Goal: Task Accomplishment & Management: Use online tool/utility

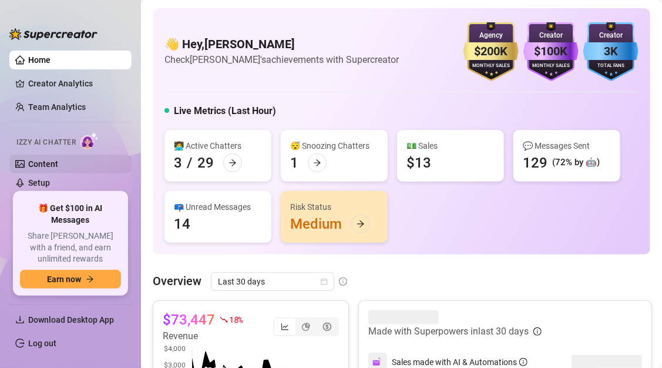
click at [49, 166] on link "Content" at bounding box center [43, 163] width 30 height 9
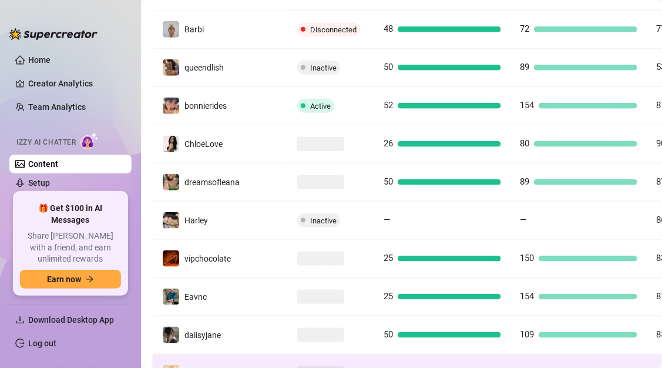
scroll to position [358, 0]
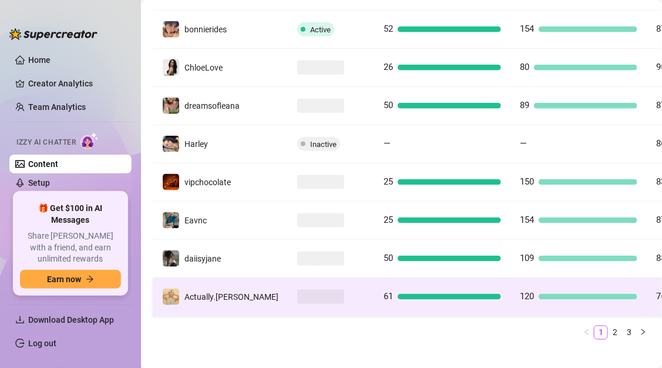
click at [295, 290] on td at bounding box center [331, 297] width 86 height 38
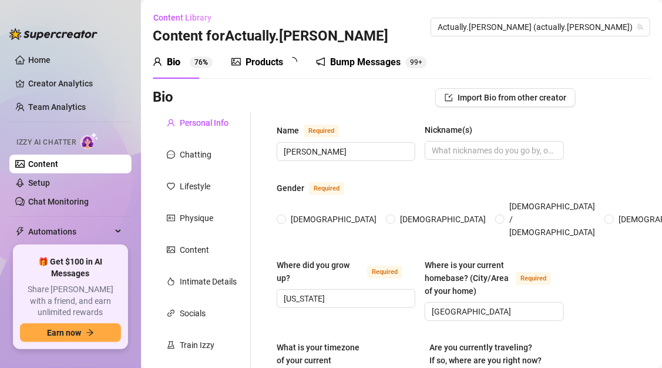
radio input "true"
type input "[DATE]"
click at [183, 343] on div "Train Izzy" at bounding box center [197, 345] width 35 height 13
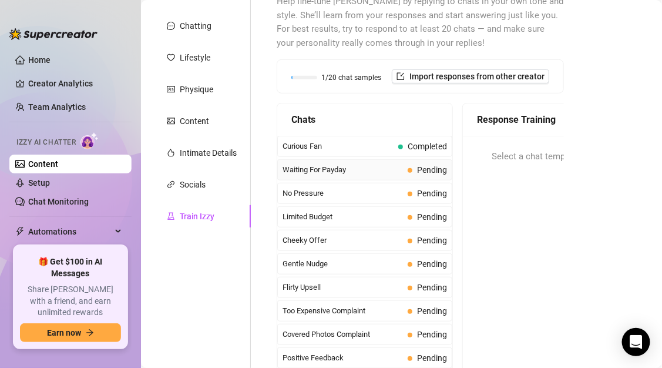
click at [425, 165] on span "Pending" at bounding box center [432, 169] width 30 height 9
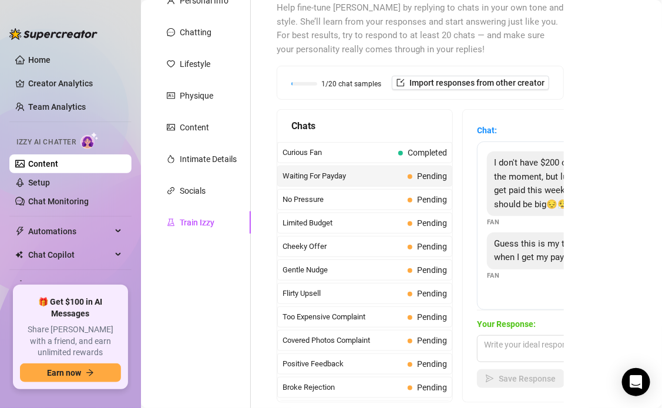
scroll to position [129, 0]
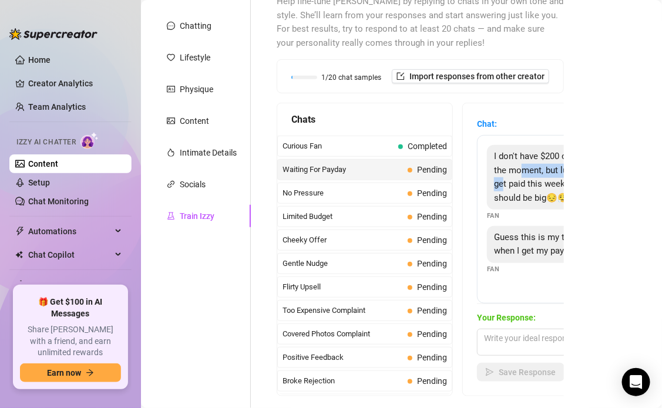
drag, startPoint x: 520, startPoint y: 175, endPoint x: 501, endPoint y: 182, distance: 19.9
click at [501, 181] on div "I don't have $200 on me at the moment, but luckily, I do get paid this week and…" at bounding box center [552, 177] width 130 height 65
click at [501, 182] on span "I don't have $200 on me at the moment, but luckily, I do get paid this week and…" at bounding box center [549, 177] width 110 height 52
click at [491, 177] on div "I don't have $200 on me at the moment, but luckily, I do get paid this week and…" at bounding box center [552, 177] width 130 height 65
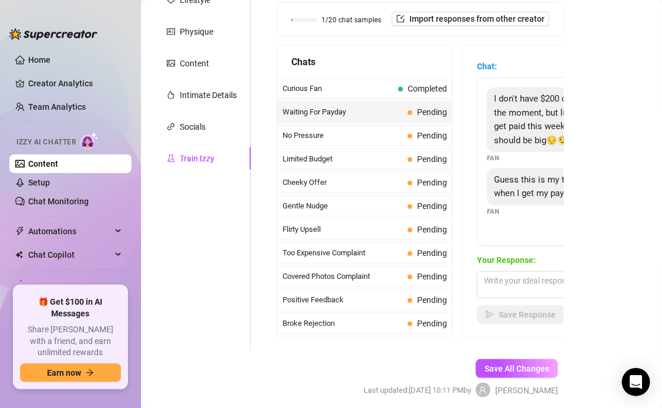
scroll to position [180, 0]
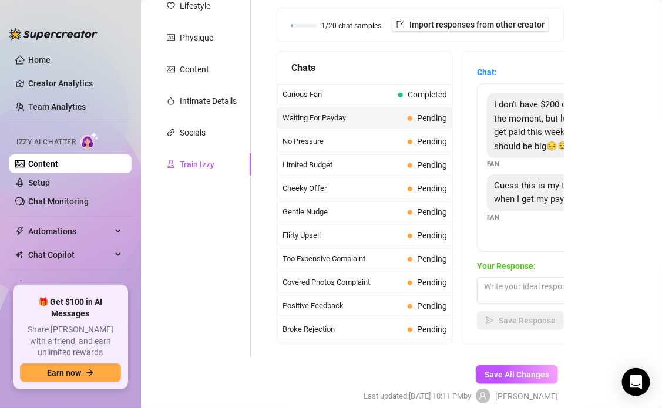
drag, startPoint x: 249, startPoint y: 170, endPoint x: 249, endPoint y: 219, distance: 48.2
click at [249, 219] on div "Personal Info Chatting Lifestyle Physique Content Intimate Details Socials Trai…" at bounding box center [202, 143] width 98 height 425
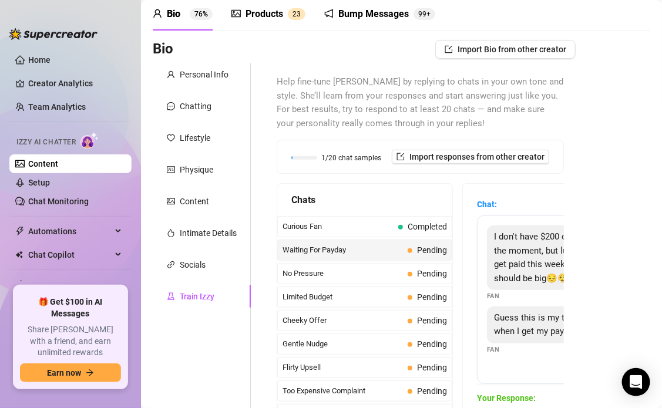
scroll to position [49, 0]
click at [494, 316] on span "Guess this is my top priority when I get my paycheck😏" at bounding box center [549, 324] width 110 height 25
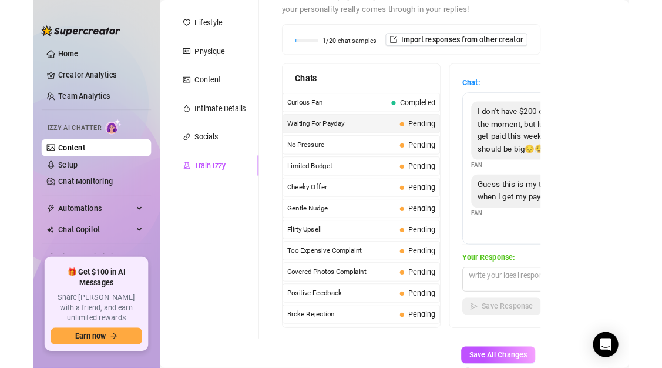
scroll to position [162, 0]
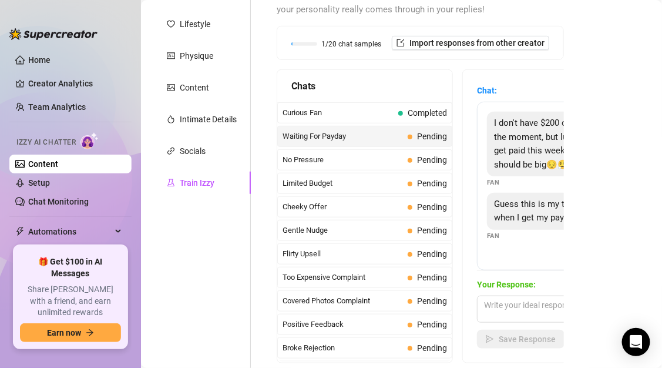
click at [495, 205] on span "Guess this is my top priority when I get my paycheck😏" at bounding box center [549, 211] width 110 height 25
click at [502, 247] on div "I don't have $200 on me at the moment, but luckily, I do get paid this week and…" at bounding box center [580, 186] width 206 height 169
drag, startPoint x: 496, startPoint y: 203, endPoint x: 581, endPoint y: 223, distance: 87.5
click at [581, 223] on div "Bio Import Bio from other creator Personal Info Chatting Lifestyle Physique Con…" at bounding box center [402, 184] width 498 height 517
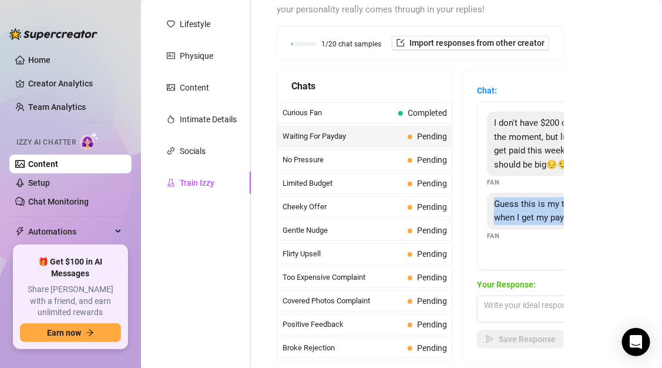
copy span "Guess this is my top priority when I get my paychec"
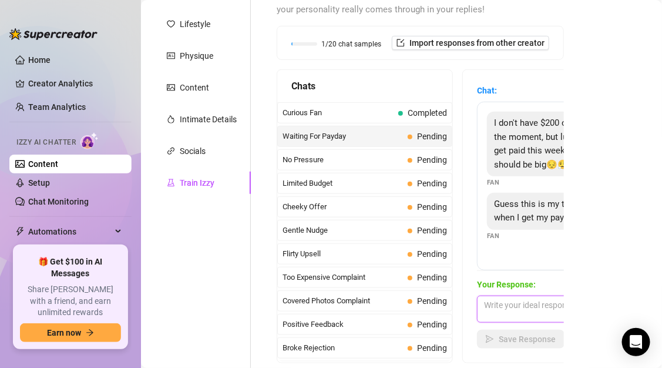
click at [504, 307] on textarea at bounding box center [580, 309] width 206 height 27
paste textarea "That’s cute… but what if I told you I have something you’d regret waiting for? 👀"
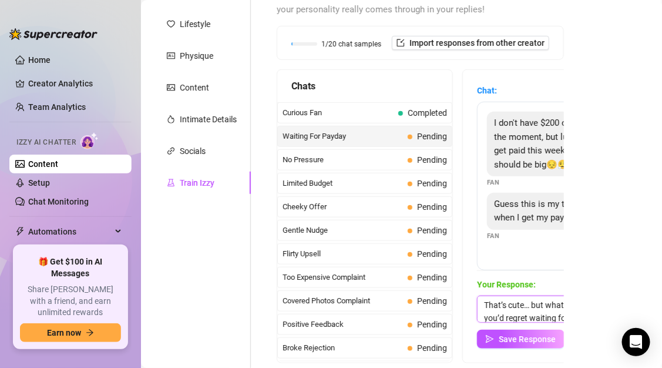
scroll to position [0, 18]
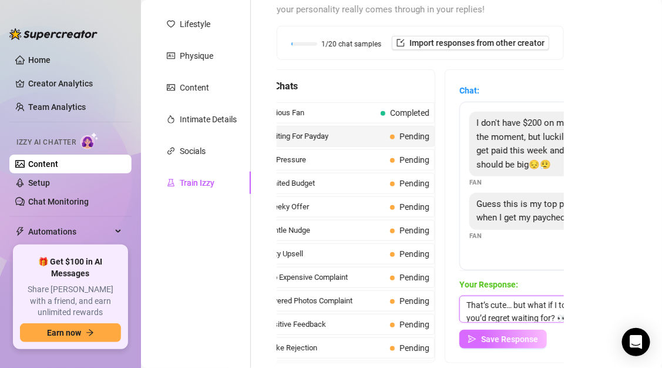
type textarea "That’s cute… but what if I told you I have something you’d regret waiting for? 👀"
click at [515, 343] on span "Save Response" at bounding box center [509, 338] width 57 height 9
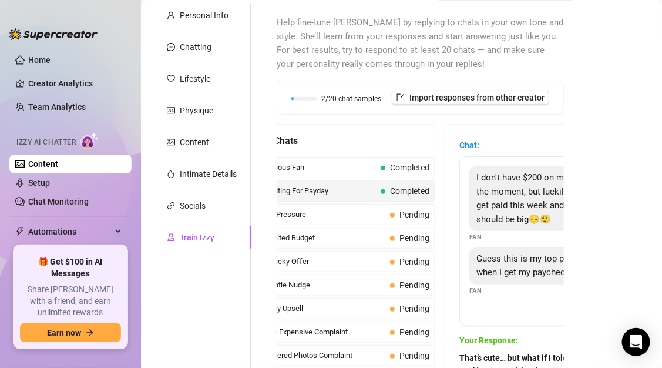
scroll to position [113, 0]
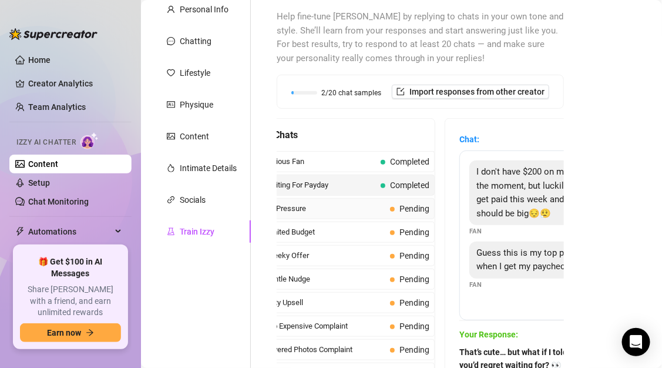
click at [357, 208] on span "No Pressure" at bounding box center [325, 209] width 120 height 12
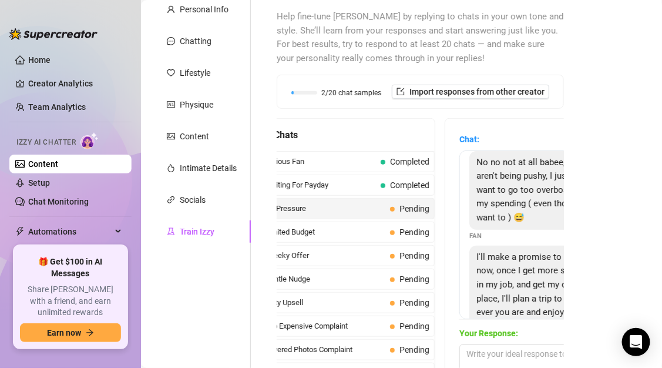
scroll to position [81, 0]
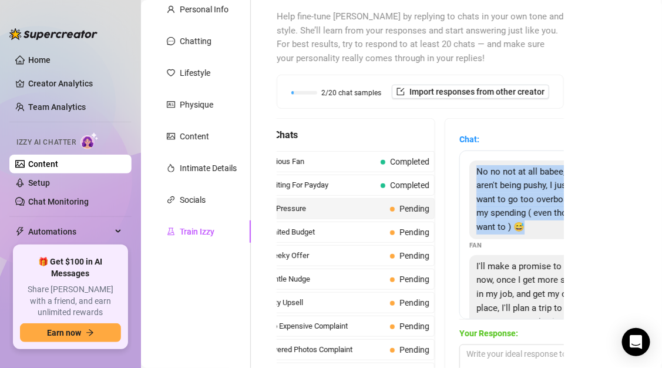
drag, startPoint x: 477, startPoint y: 170, endPoint x: 523, endPoint y: 227, distance: 73.5
click at [523, 227] on div "No no not at all babee, you aren't being pushy, I just don't want to go too ove…" at bounding box center [535, 199] width 130 height 79
copy span "No no not at all babee, you aren't being pushy, I just don't want to go too ove…"
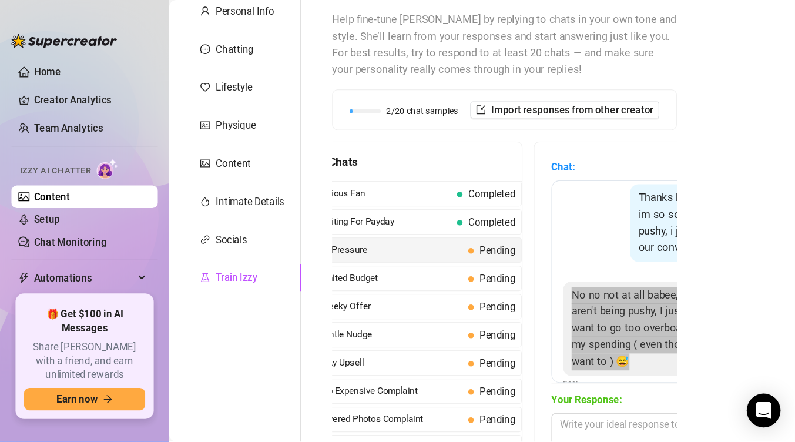
scroll to position [0, 0]
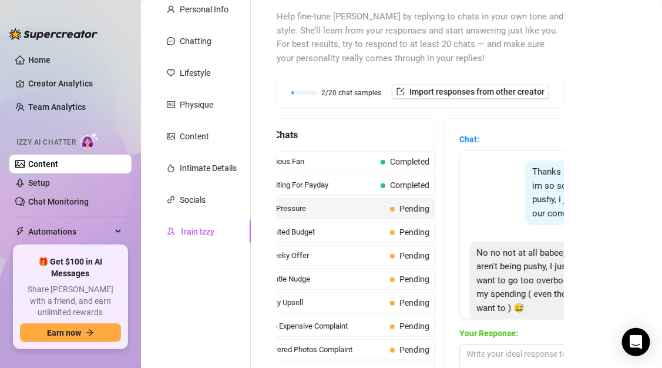
click at [547, 209] on span "Thanks baby I understand 😘 im so sorry if im being too pushy, i just want to sp…" at bounding box center [588, 192] width 113 height 52
click at [530, 197] on div "Thanks baby I understand 😘 im so sorry if im being too pushy, i just want to sp…" at bounding box center [590, 192] width 130 height 65
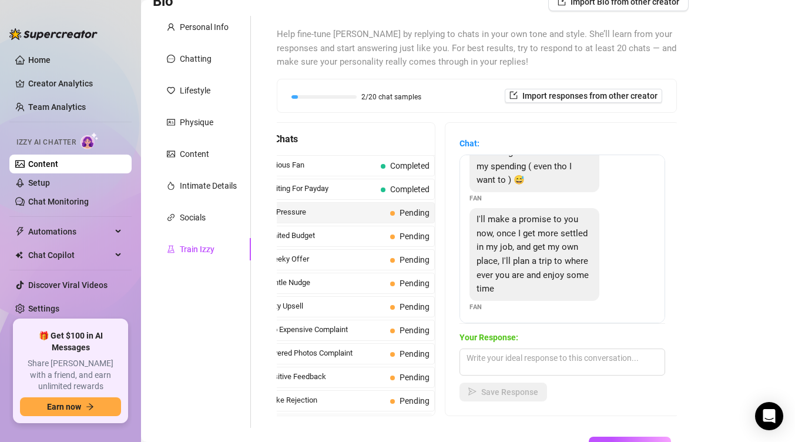
scroll to position [135, 0]
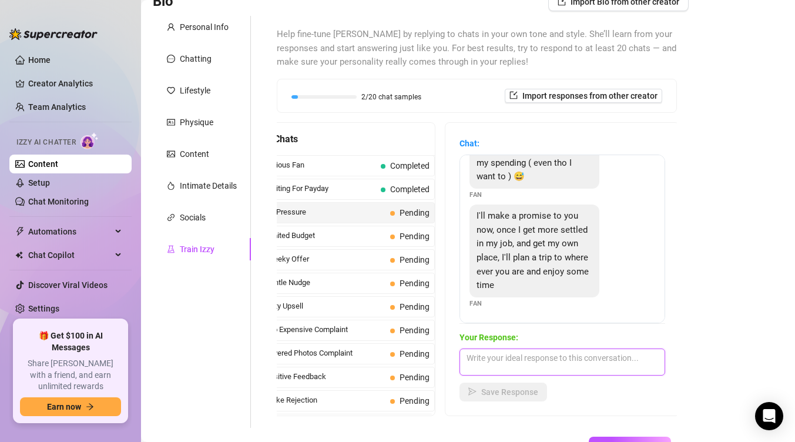
click at [520, 364] on textarea at bounding box center [563, 362] width 206 height 27
paste textarea "Aww you’re so cute for even saying that 🥹 don’t worry, I love when you treat yo…"
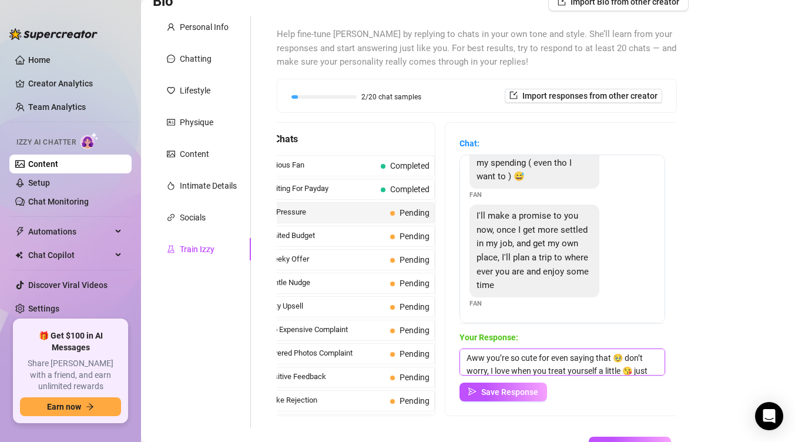
scroll to position [26, 0]
type textarea "Aww you’re so cute for even saying that 🥹 don’t worry, I love when you treat yo…"
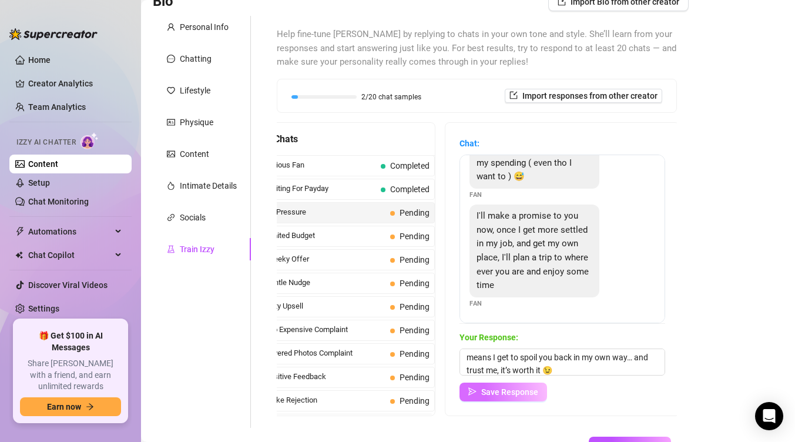
click at [518, 367] on span "Save Response" at bounding box center [509, 391] width 57 height 9
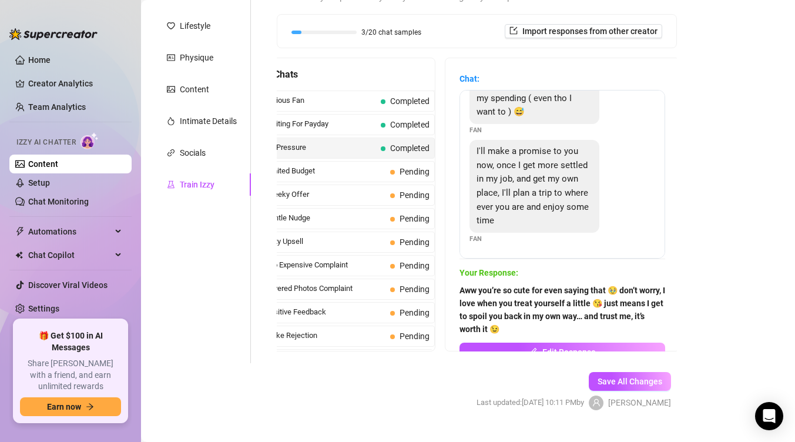
scroll to position [158, 0]
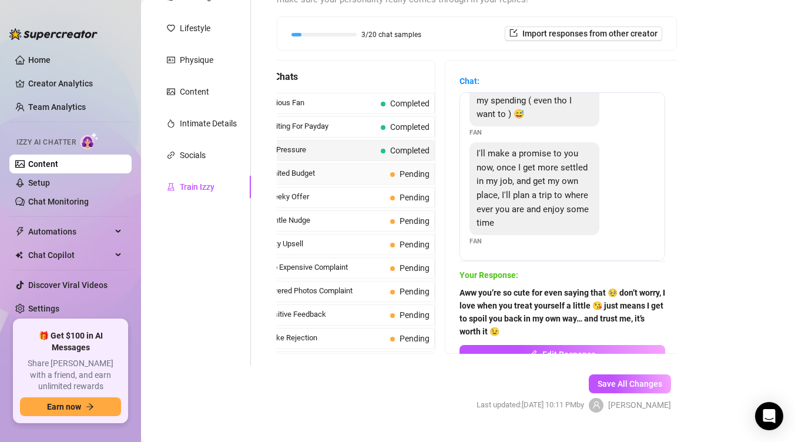
click at [373, 175] on span "Limited Budget" at bounding box center [325, 173] width 120 height 12
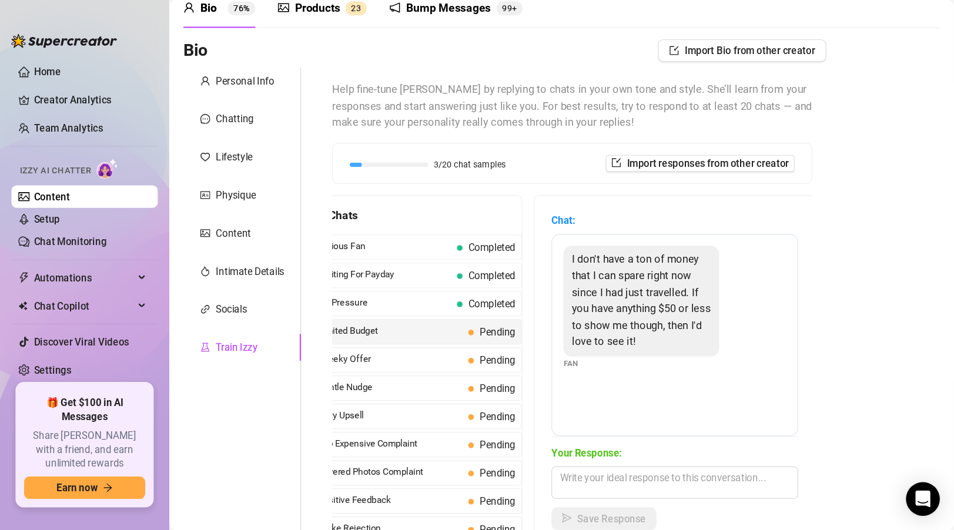
scroll to position [50, 0]
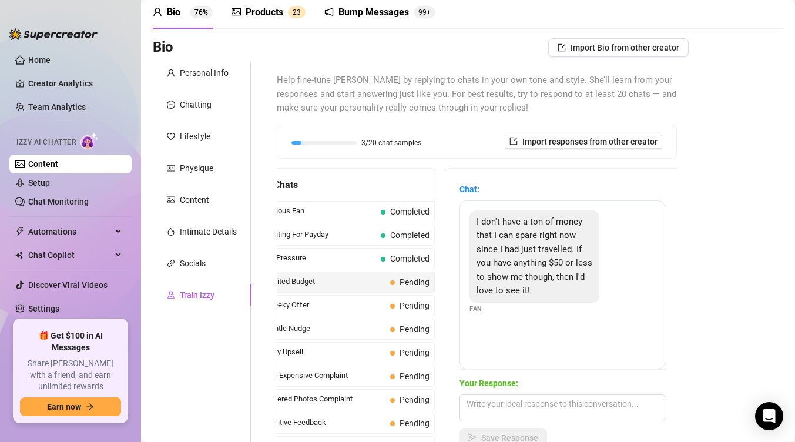
click at [525, 246] on span "I don't have a ton of money that I can spare right now since I had just travell…" at bounding box center [535, 256] width 116 height 80
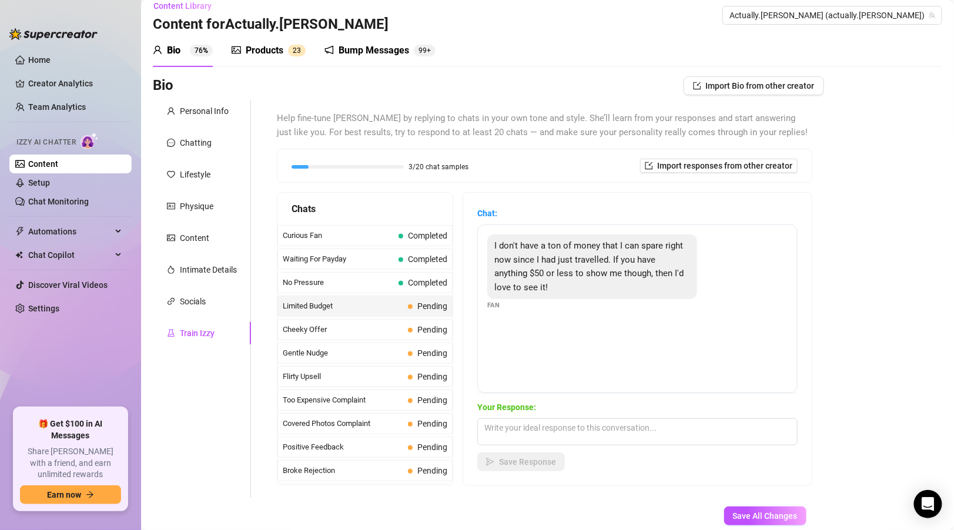
scroll to position [29, 0]
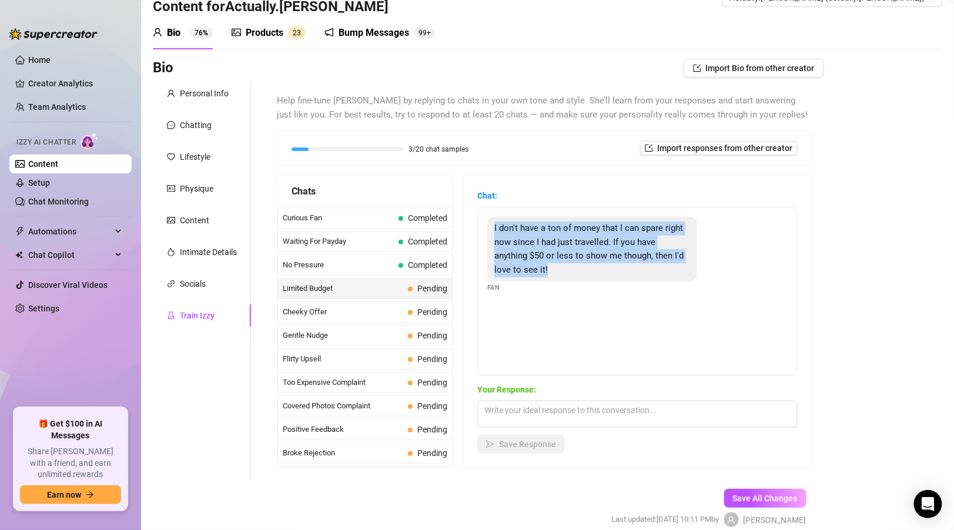
drag, startPoint x: 493, startPoint y: 225, endPoint x: 543, endPoint y: 270, distance: 67.8
click at [543, 270] on div "I don't have a ton of money that I can spare right now since I had just travell…" at bounding box center [592, 249] width 210 height 65
copy span "I don't have a ton of money that I can spare right now since I had just travell…"
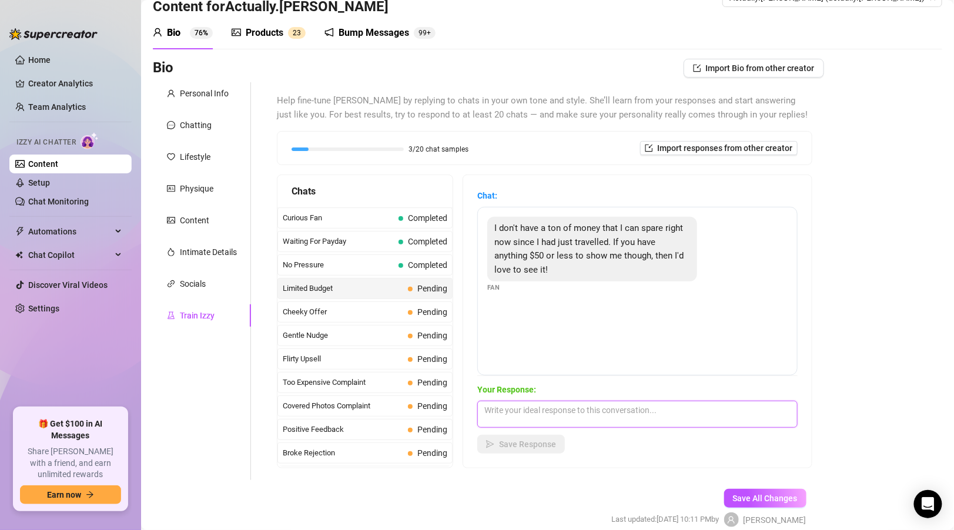
click at [575, 367] on textarea at bounding box center [637, 414] width 320 height 27
paste textarea "Aww I totally get it babe, traveling can drain the wallet ✈️💸 but lucky for you…"
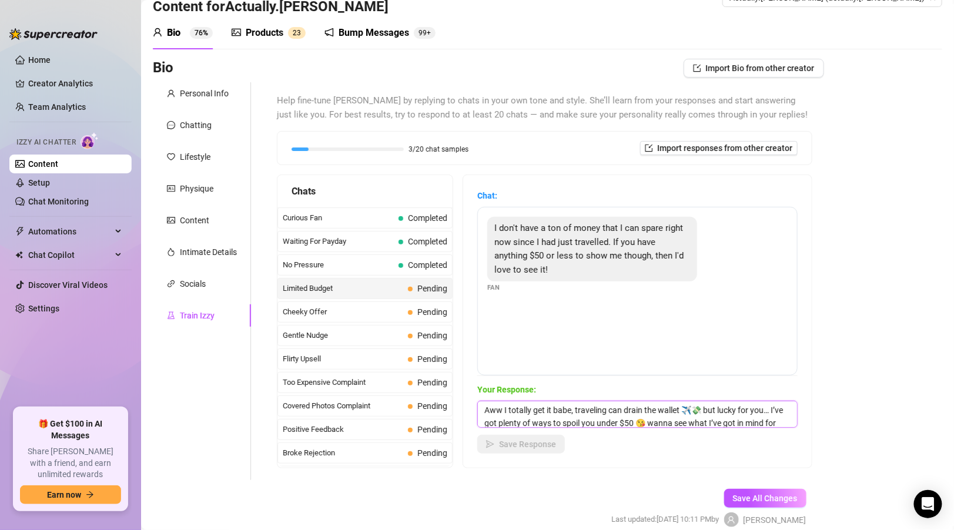
scroll to position [13, 0]
type textarea "Aww I totally get it babe, traveling can drain the wallet ✈️💸 but lucky for you…"
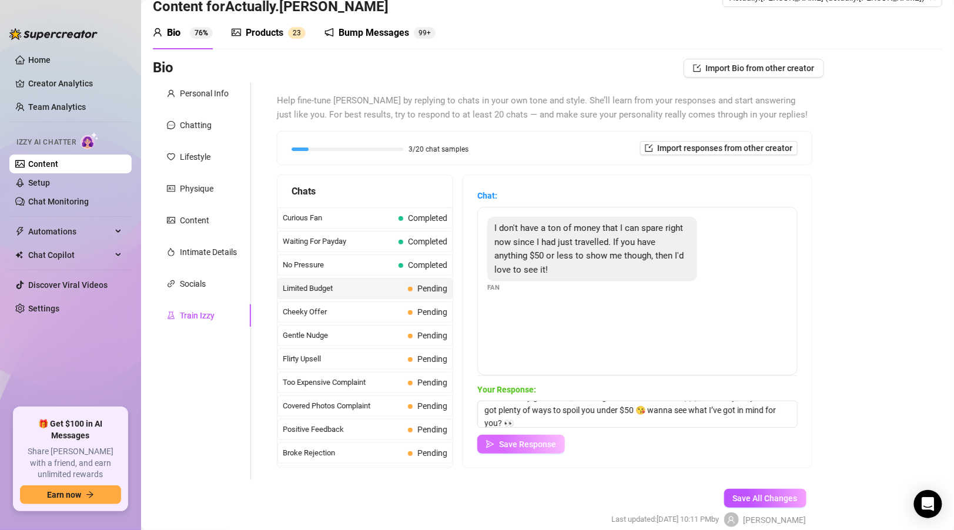
click at [550, 367] on span "Save Response" at bounding box center [527, 444] width 57 height 9
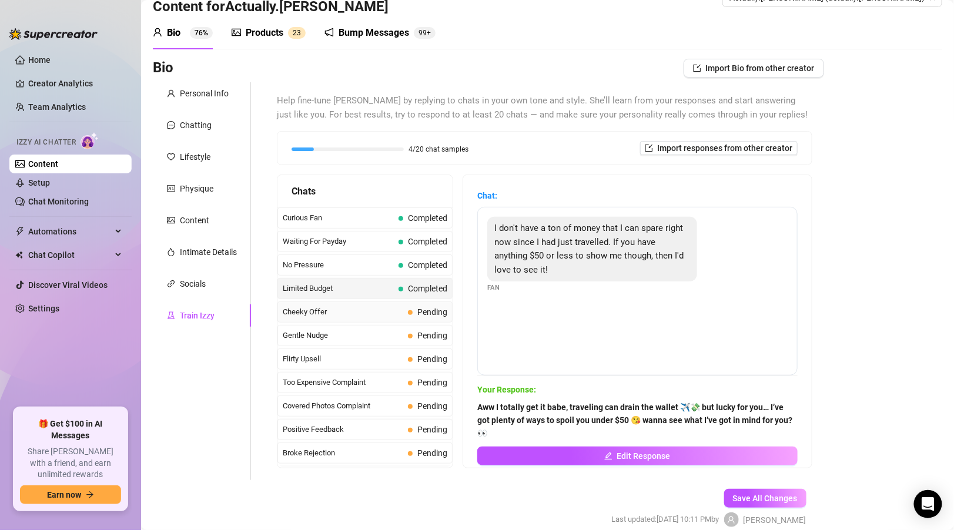
click at [411, 310] on span at bounding box center [410, 312] width 5 height 5
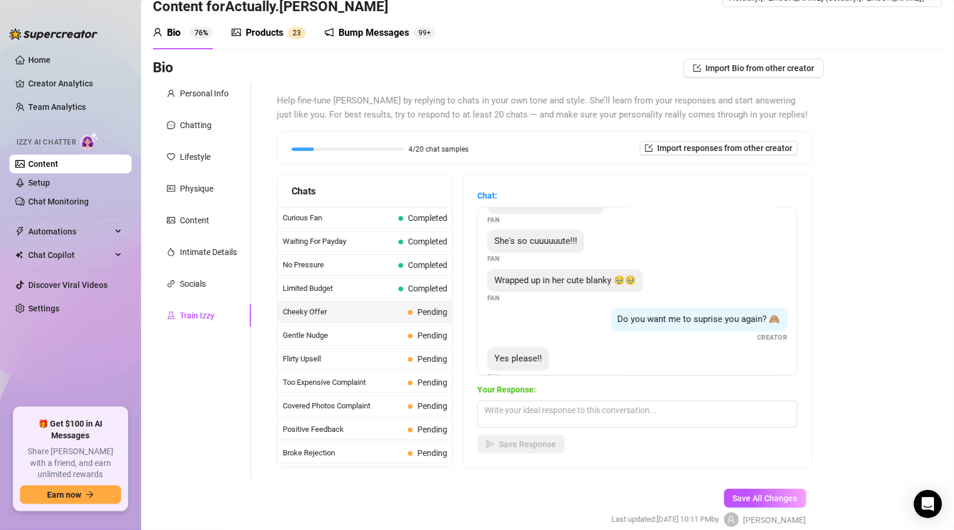
scroll to position [164, 0]
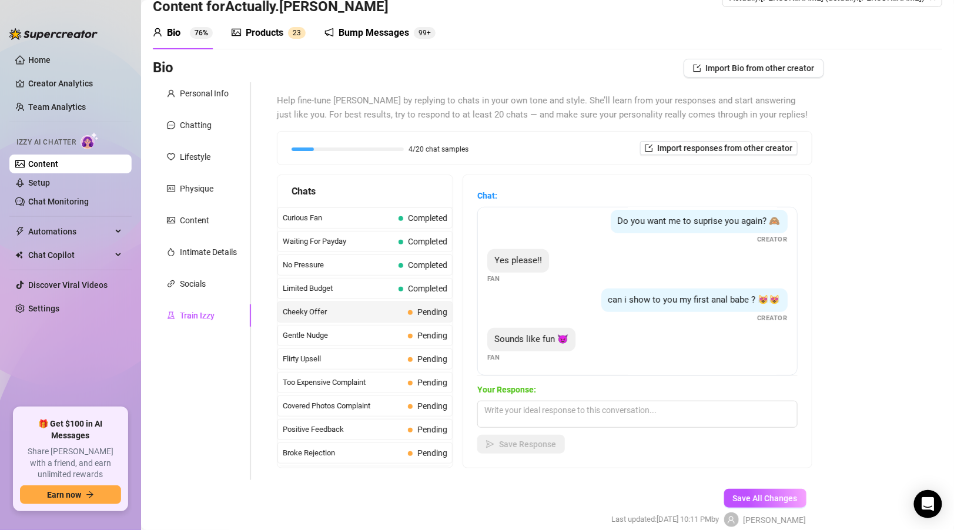
click at [494, 334] on span "Sounds like fun 😈" at bounding box center [531, 339] width 74 height 11
drag, startPoint x: 494, startPoint y: 334, endPoint x: 568, endPoint y: 340, distance: 74.3
click at [568, 340] on div "Sounds like fun 😈" at bounding box center [531, 340] width 88 height 24
click at [595, 347] on div "Sounds like fun 😈 Fan" at bounding box center [637, 345] width 300 height 35
